Goal: Entertainment & Leisure: Consume media (video, audio)

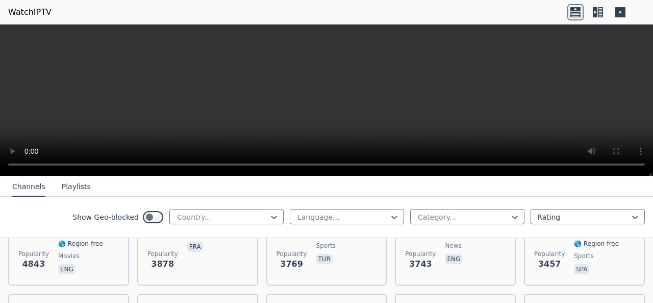
scroll to position [255, 0]
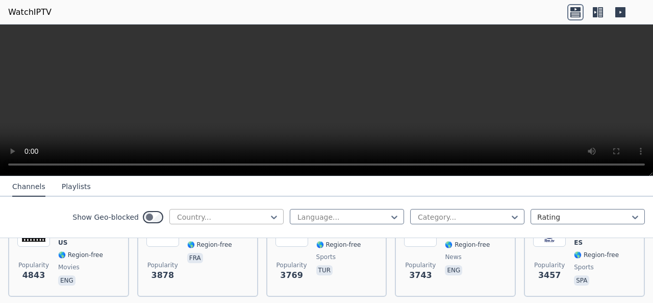
click at [226, 218] on div at bounding box center [222, 217] width 93 height 10
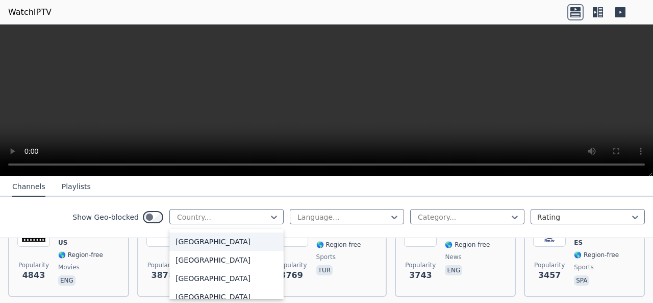
click at [218, 243] on div "[GEOGRAPHIC_DATA]" at bounding box center [226, 241] width 114 height 18
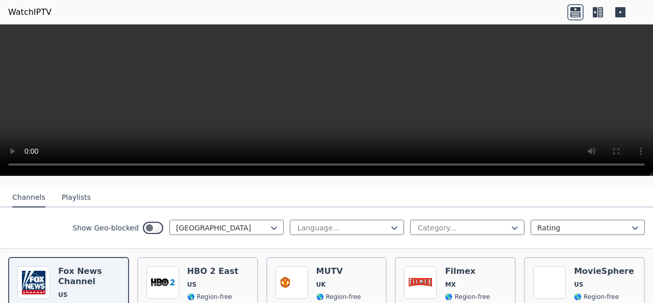
scroll to position [170, 0]
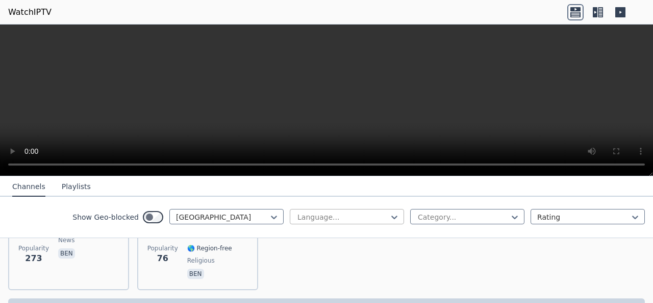
click at [324, 219] on div at bounding box center [342, 217] width 93 height 10
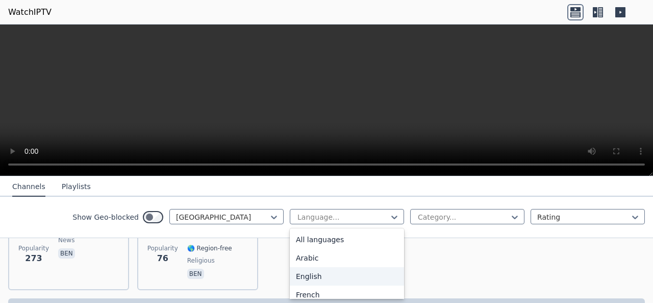
click at [321, 277] on div "English" at bounding box center [347, 276] width 114 height 18
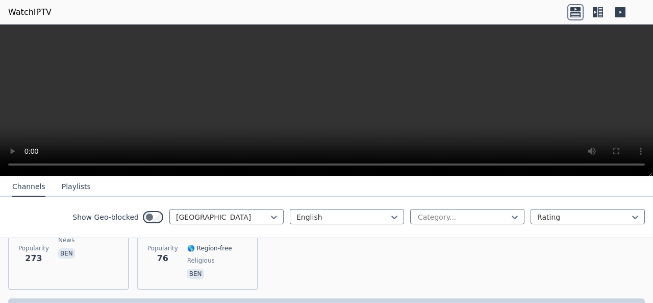
click at [321, 277] on div "Popularity 273 Ekushey TV BD 🌎 Region-free news ben Popularity 76 Madani Channe…" at bounding box center [326, 239] width 653 height 118
click at [320, 216] on div at bounding box center [342, 217] width 93 height 10
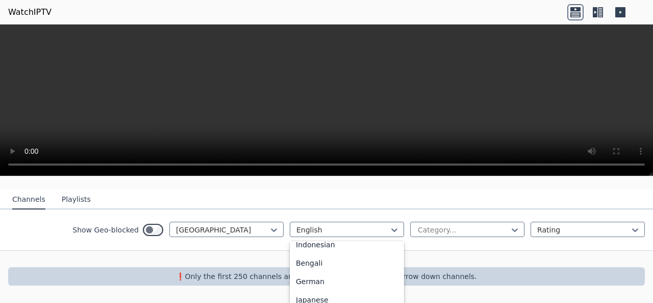
scroll to position [170, 0]
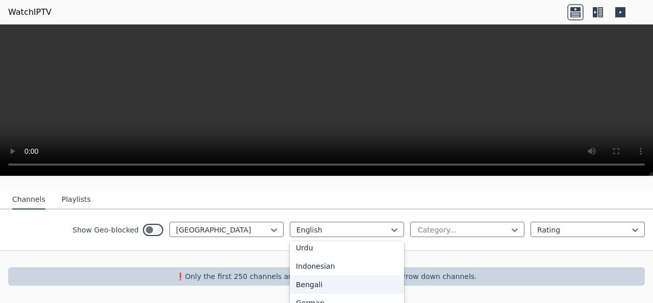
click at [310, 275] on div "Bengali" at bounding box center [347, 284] width 114 height 18
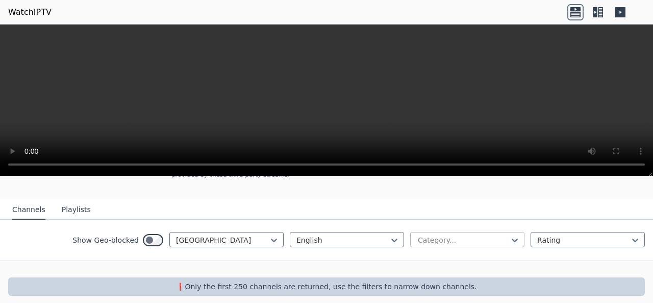
click at [442, 235] on div at bounding box center [463, 240] width 93 height 10
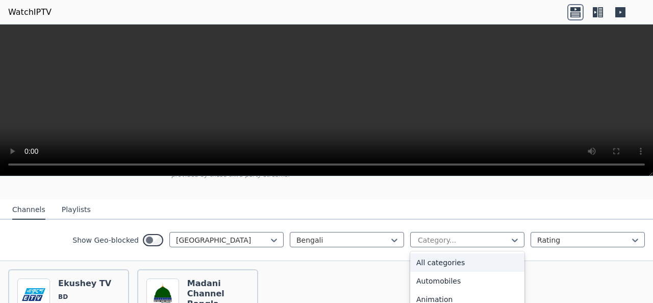
click at [445, 253] on div "All categories" at bounding box center [467, 262] width 114 height 18
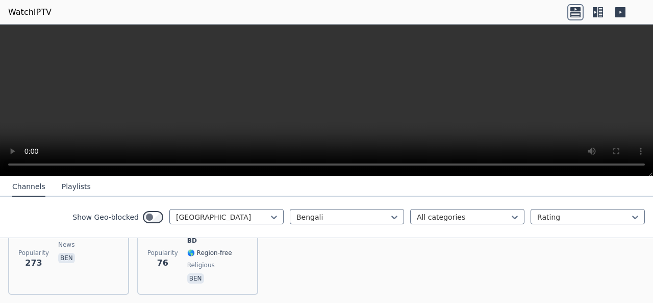
scroll to position [181, 0]
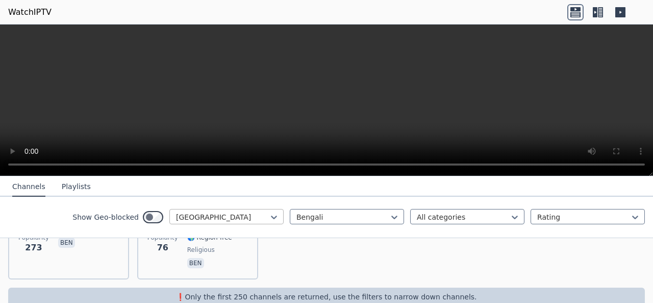
click at [194, 218] on div at bounding box center [222, 217] width 93 height 10
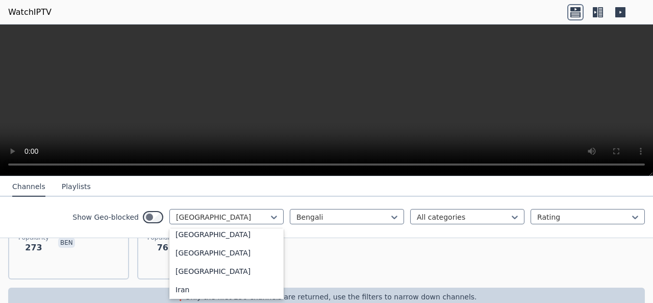
scroll to position [1576, 0]
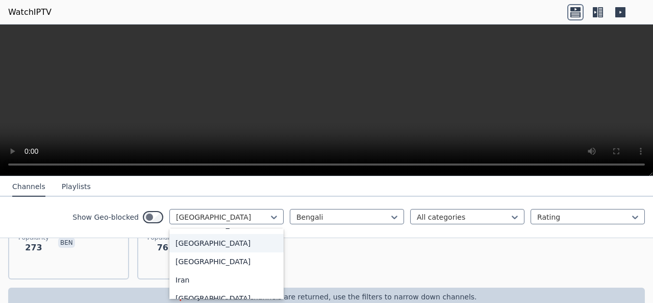
click at [191, 252] on div "[GEOGRAPHIC_DATA]" at bounding box center [226, 243] width 114 height 18
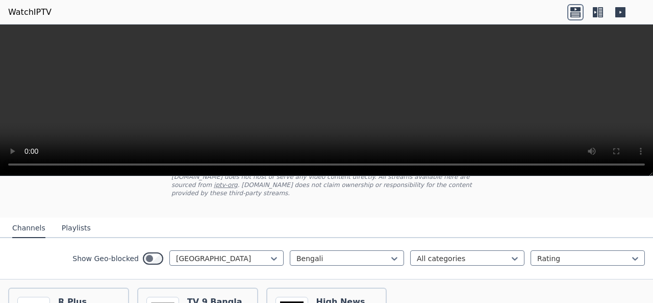
scroll to position [85, 0]
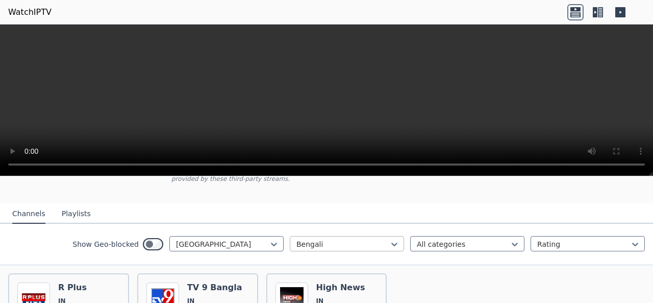
click at [328, 239] on div at bounding box center [342, 244] width 93 height 10
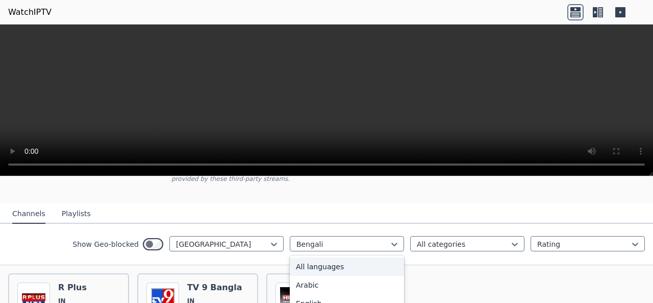
click at [329, 262] on div "All languages" at bounding box center [347, 266] width 114 height 18
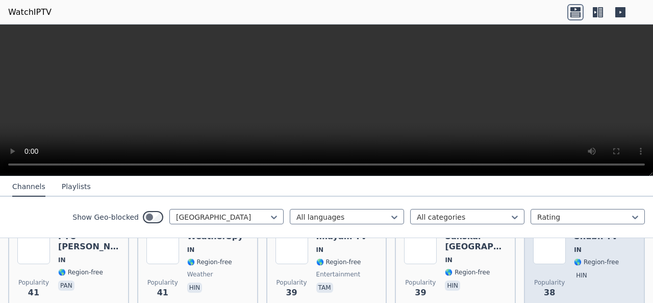
scroll to position [1615, 0]
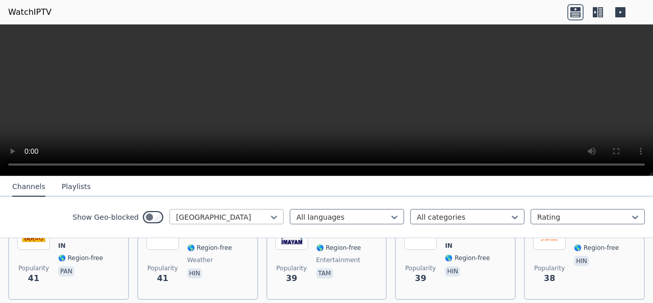
click at [225, 218] on div at bounding box center [222, 217] width 93 height 10
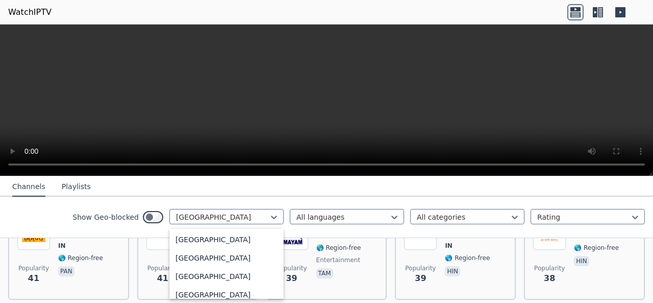
scroll to position [2536, 0]
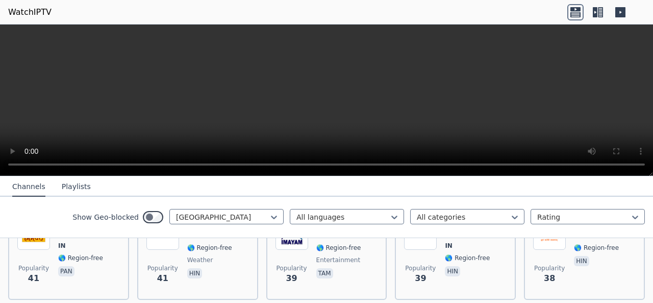
drag, startPoint x: 210, startPoint y: 213, endPoint x: 106, endPoint y: 205, distance: 104.9
click at [106, 202] on div "Show Geo-blocked India All languages All categories Rating" at bounding box center [326, 216] width 653 height 41
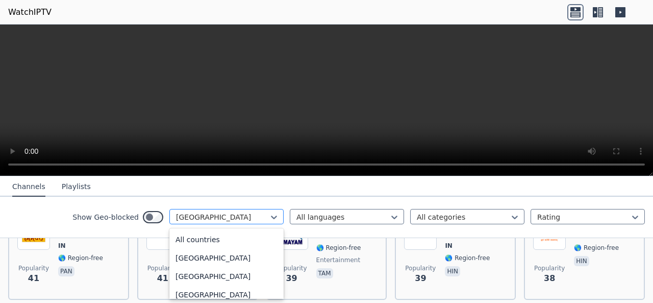
click at [230, 215] on div at bounding box center [222, 217] width 93 height 10
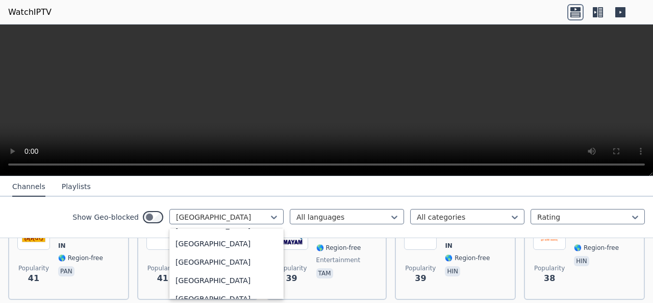
scroll to position [2568, 0]
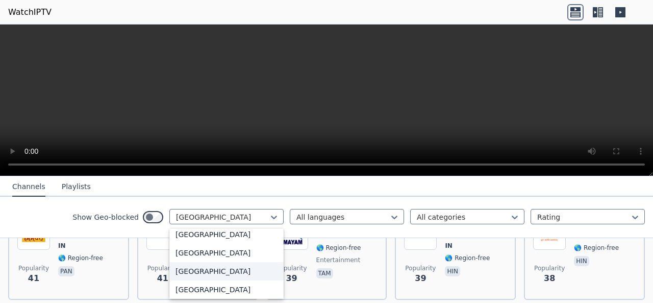
click at [215, 264] on div "[GEOGRAPHIC_DATA]" at bounding box center [226, 271] width 114 height 18
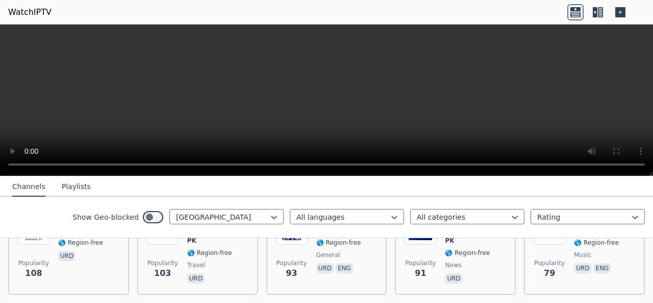
scroll to position [340, 0]
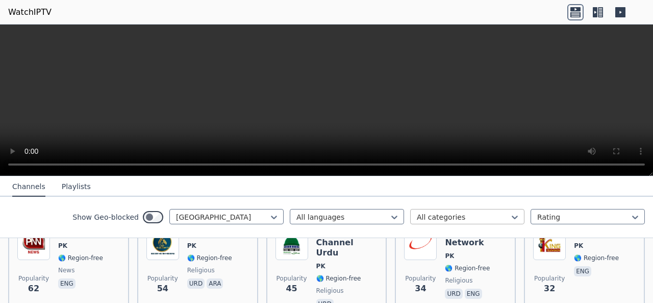
click at [444, 221] on div "All categories" at bounding box center [467, 216] width 114 height 15
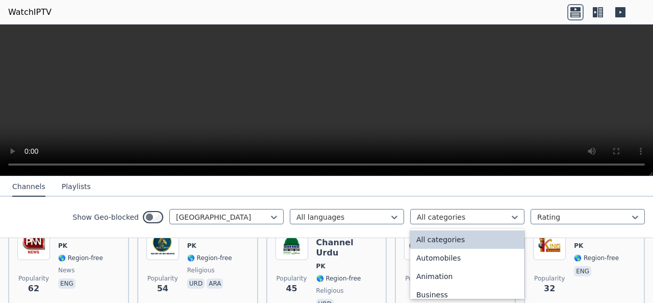
click at [441, 238] on div "All categories" at bounding box center [467, 239] width 114 height 18
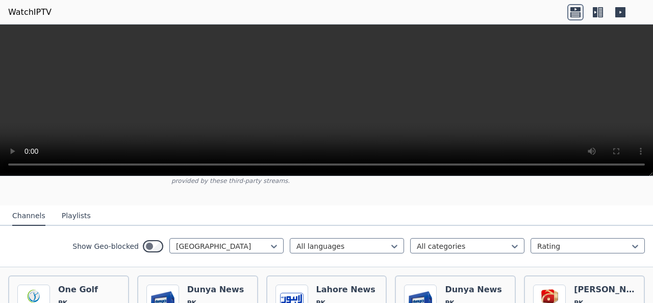
scroll to position [170, 0]
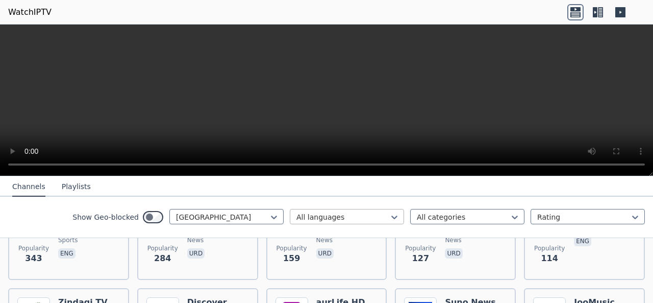
click at [347, 219] on div at bounding box center [342, 217] width 93 height 10
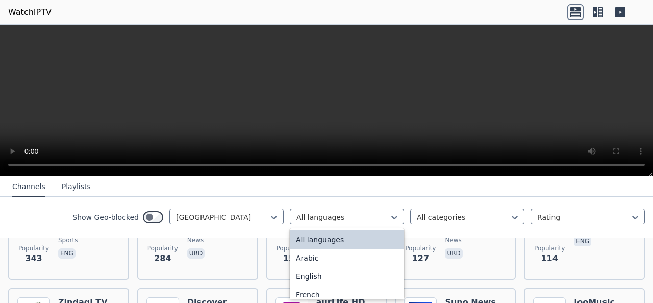
click at [342, 233] on div "All languages" at bounding box center [347, 239] width 114 height 18
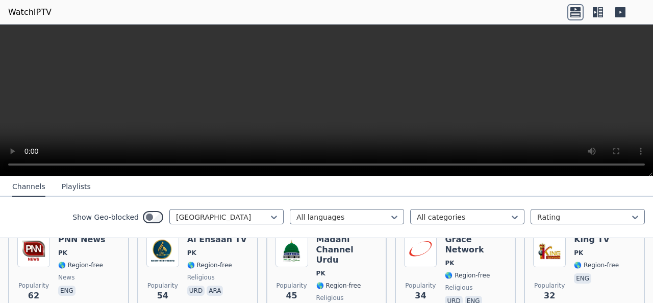
scroll to position [325, 0]
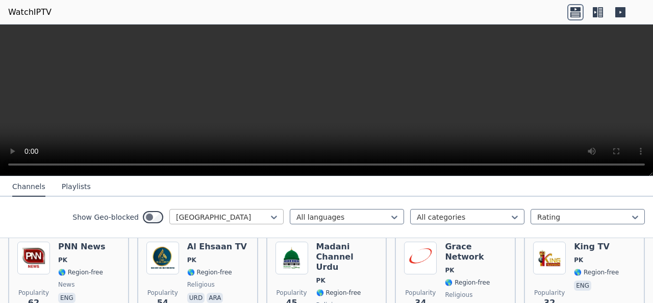
click at [237, 218] on div at bounding box center [222, 217] width 93 height 10
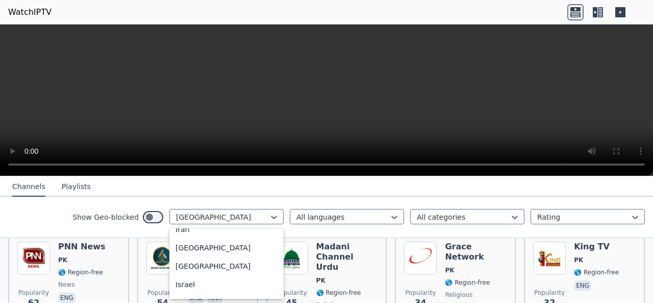
scroll to position [1601, 0]
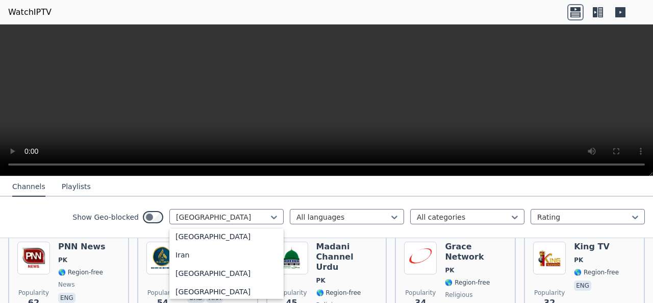
click at [229, 227] on div "[GEOGRAPHIC_DATA]" at bounding box center [226, 218] width 114 height 18
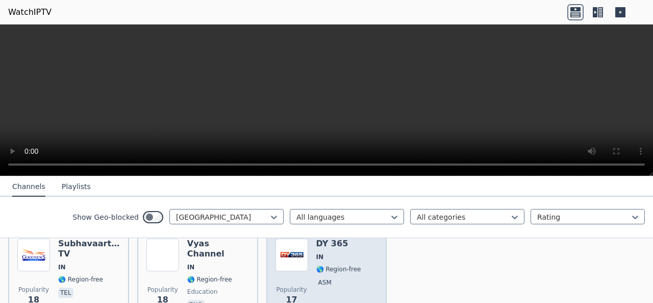
scroll to position [2927, 0]
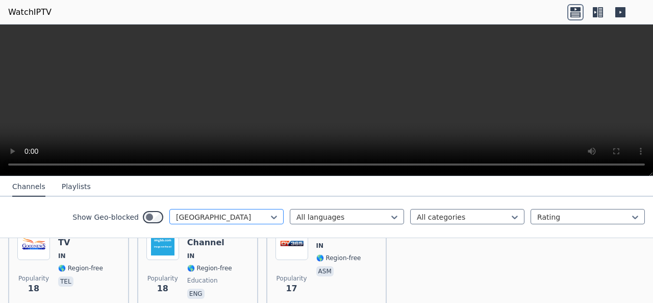
click at [246, 223] on div "[GEOGRAPHIC_DATA]" at bounding box center [226, 216] width 114 height 15
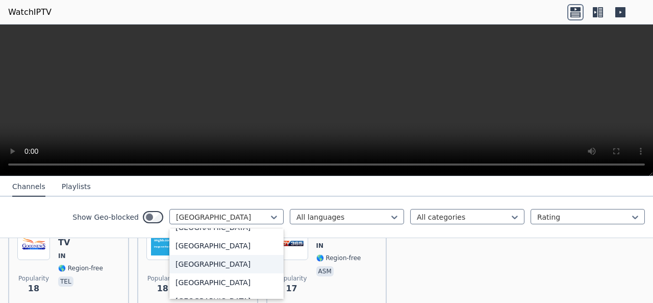
scroll to position [2568, 0]
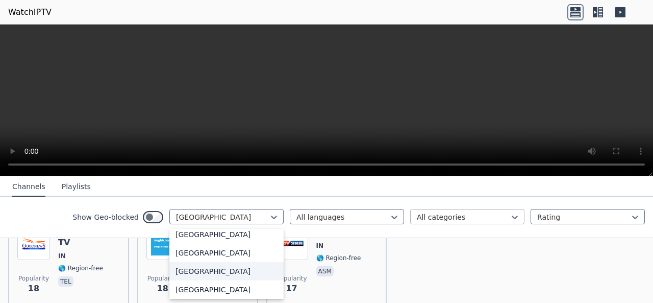
click at [444, 216] on div at bounding box center [463, 217] width 93 height 10
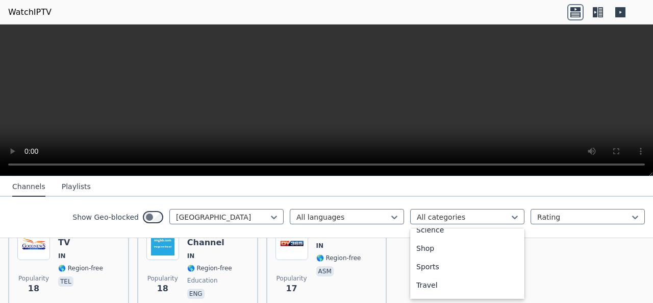
scroll to position [425, 0]
click at [444, 253] on div "Sports" at bounding box center [467, 255] width 114 height 18
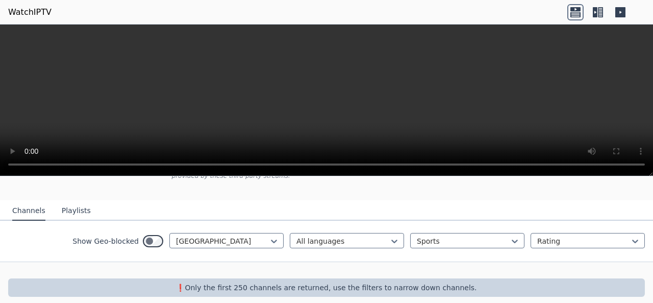
scroll to position [89, 0]
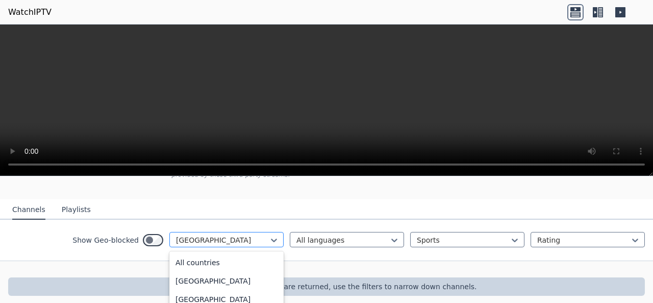
click at [237, 235] on div at bounding box center [222, 240] width 93 height 10
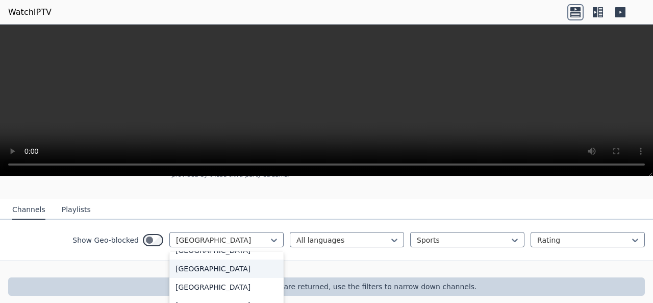
scroll to position [1548, 0]
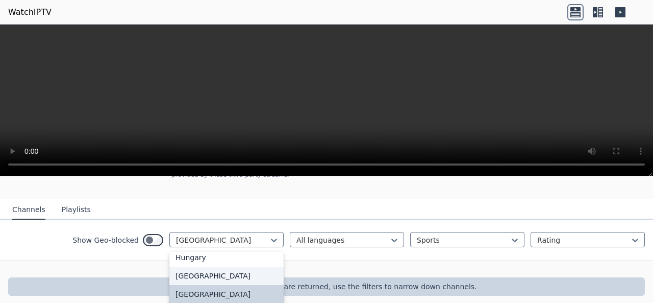
click at [222, 269] on div "[GEOGRAPHIC_DATA]" at bounding box center [226, 275] width 114 height 18
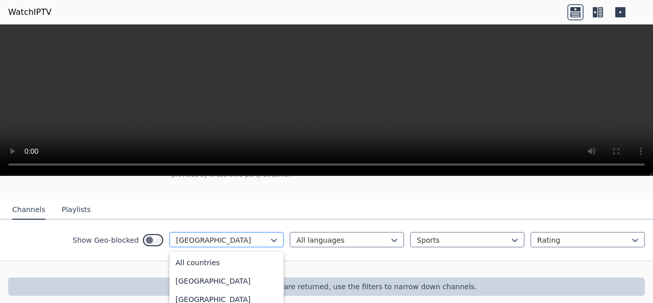
click at [235, 235] on div at bounding box center [222, 240] width 93 height 10
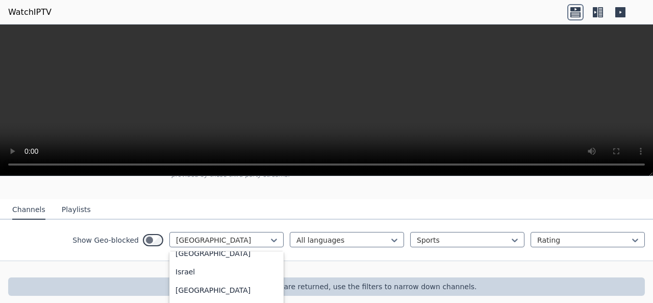
scroll to position [1700, 0]
click at [232, 286] on div "[GEOGRAPHIC_DATA]" at bounding box center [226, 289] width 114 height 18
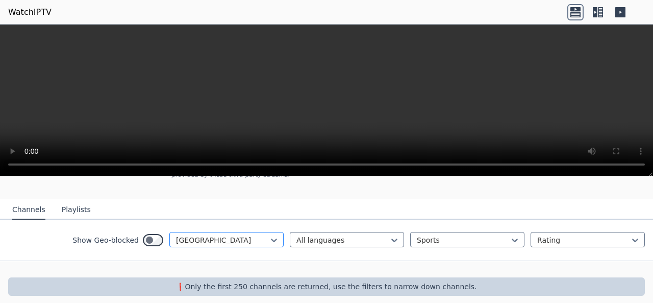
click at [239, 235] on div at bounding box center [222, 240] width 93 height 10
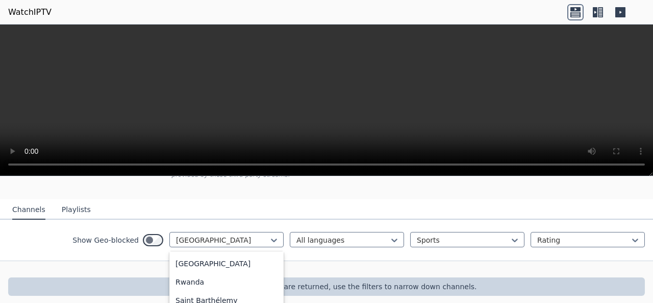
scroll to position [2800, 0]
click at [227, 291] on div "[GEOGRAPHIC_DATA]" at bounding box center [226, 300] width 114 height 18
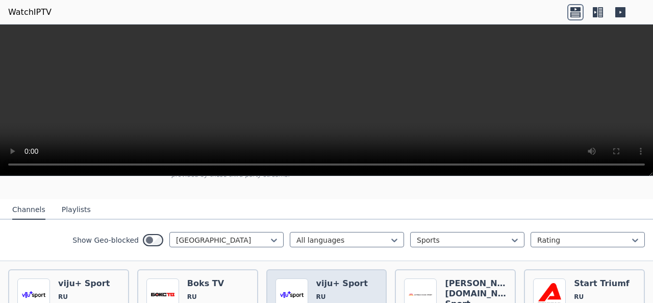
scroll to position [174, 0]
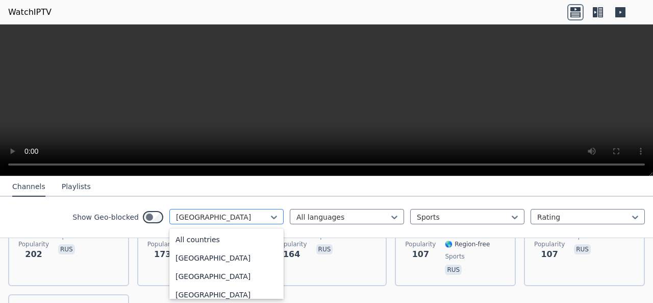
click at [188, 218] on div at bounding box center [222, 217] width 93 height 10
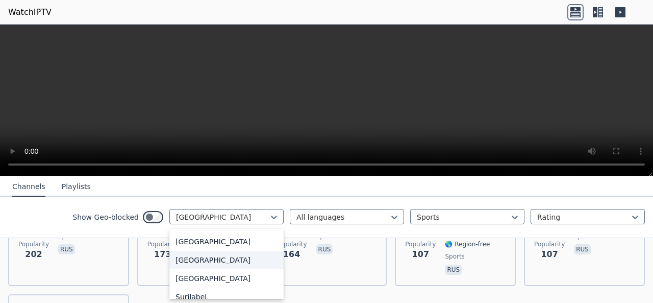
click at [204, 261] on div "[GEOGRAPHIC_DATA]" at bounding box center [226, 259] width 114 height 18
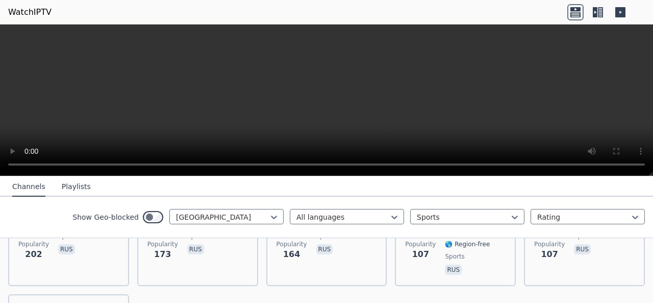
scroll to position [89, 0]
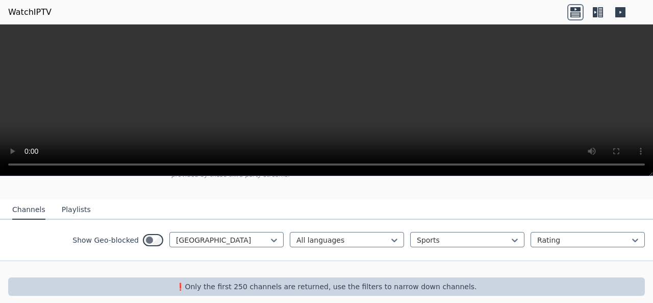
click at [239, 226] on div "Show Geo-blocked option [GEOGRAPHIC_DATA], selected. Sri Lanka All languages Sp…" at bounding box center [326, 239] width 653 height 41
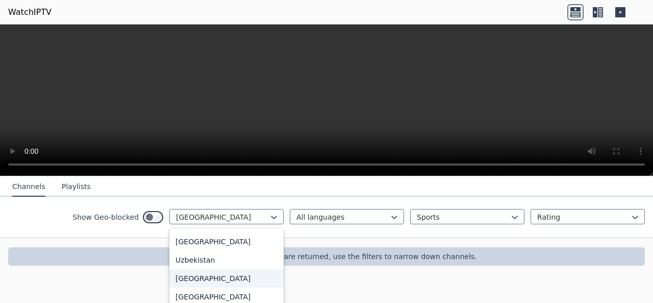
scroll to position [3541, 0]
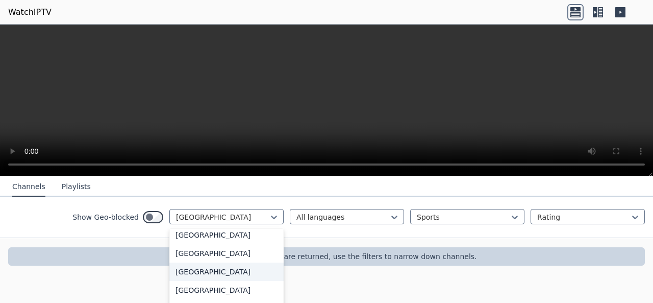
click at [237, 273] on div "[GEOGRAPHIC_DATA]" at bounding box center [226, 271] width 114 height 18
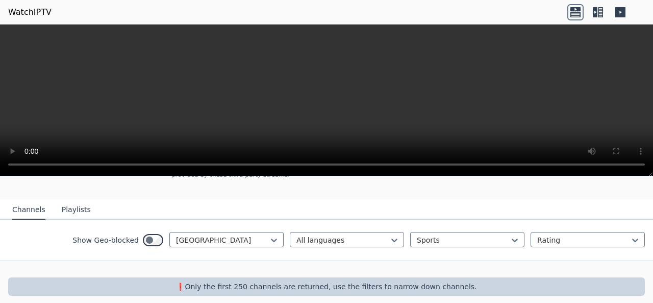
scroll to position [119, 0]
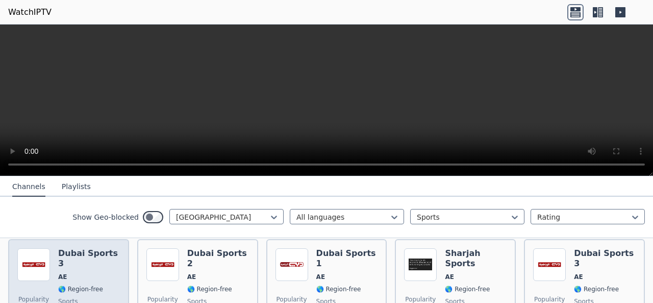
click at [111, 275] on div "Dubai Sports 3 AE 🌎 Region-free sports ara" at bounding box center [89, 284] width 62 height 73
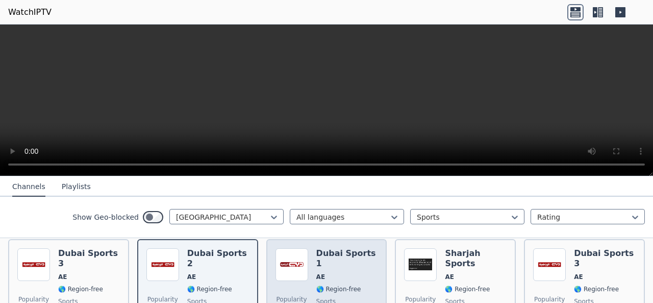
click at [299, 289] on span "Popularity 642" at bounding box center [291, 305] width 33 height 33
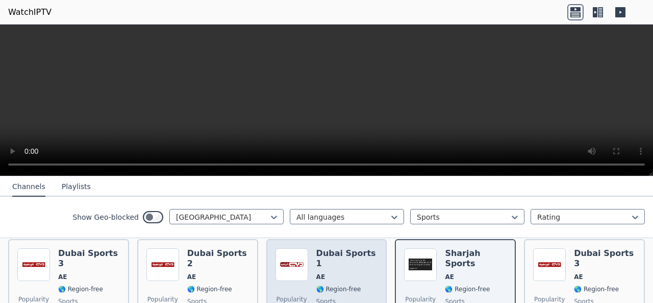
click at [319, 262] on div "Dubai Sports 1 AE 🌎 Region-free sports ara" at bounding box center [347, 284] width 62 height 73
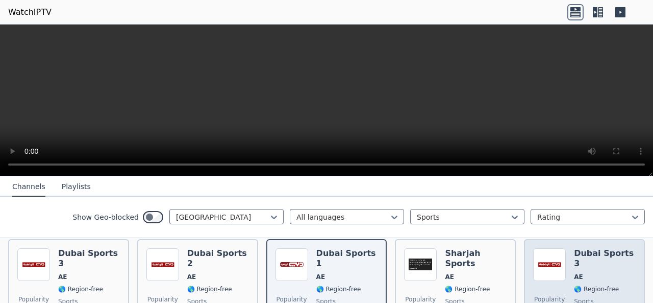
click at [617, 297] on span "sports" at bounding box center [605, 301] width 62 height 8
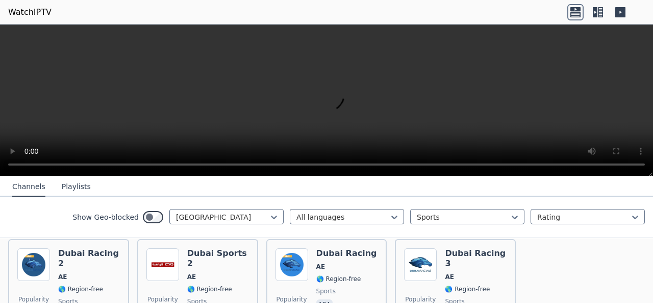
scroll to position [196, 0]
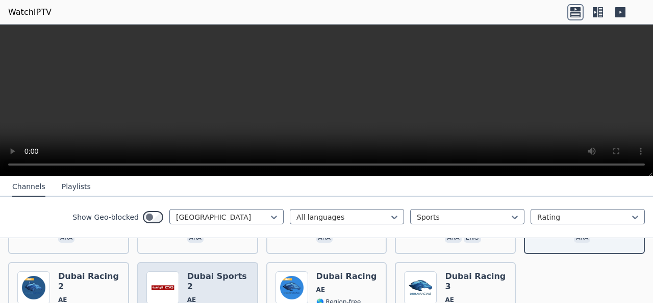
click at [208, 295] on span "AE" at bounding box center [218, 299] width 62 height 8
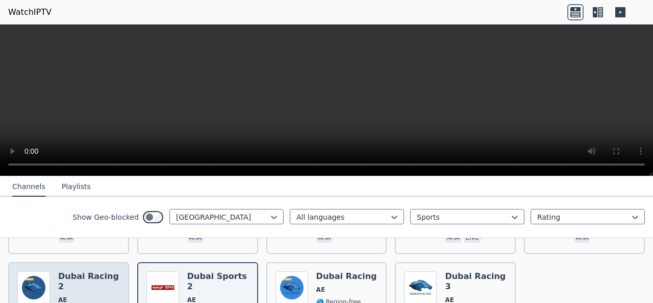
click at [90, 271] on h6 "Dubai Racing 2" at bounding box center [89, 281] width 62 height 20
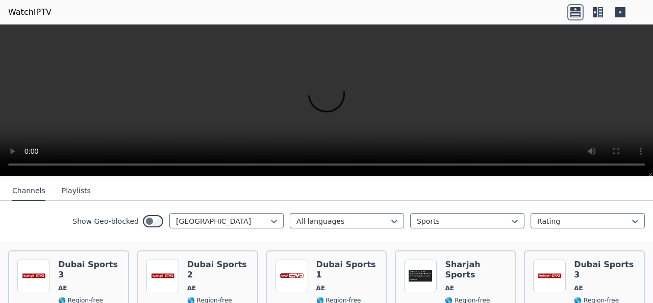
scroll to position [85, 0]
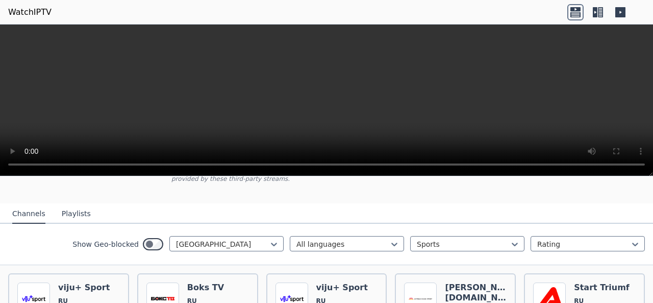
click at [265, 82] on video at bounding box center [326, 100] width 653 height 152
